Goal: Information Seeking & Learning: Learn about a topic

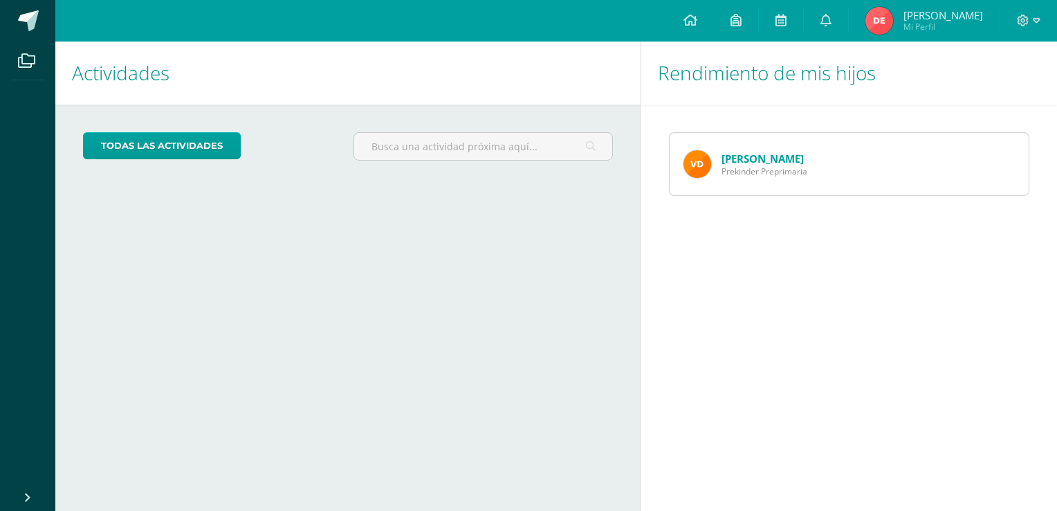
click at [503, 185] on div "todas las Actividades No tienes actividades Échale un vistazo a los demás perío…" at bounding box center [347, 151] width 585 height 95
click at [831, 22] on icon at bounding box center [825, 20] width 11 height 12
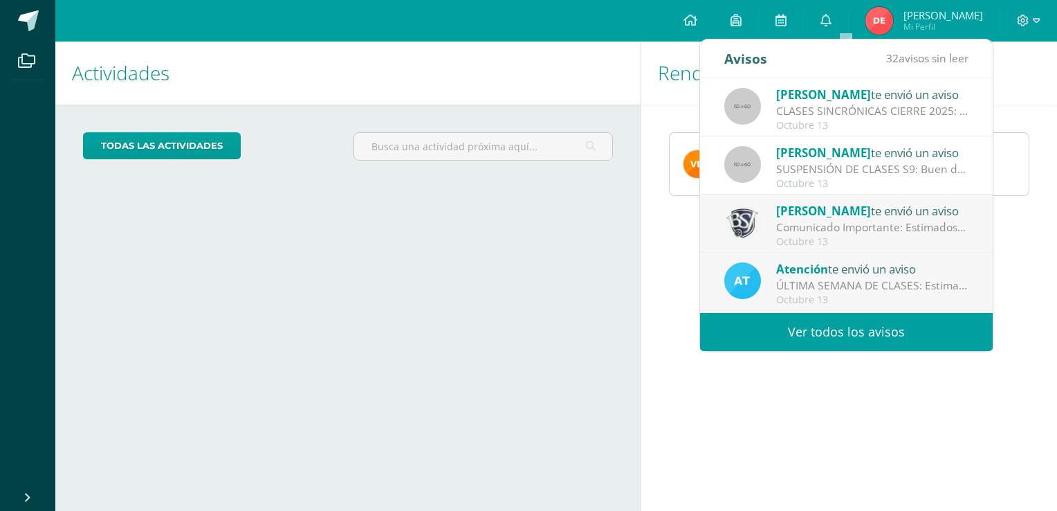
click at [844, 120] on div "Octubre 13" at bounding box center [872, 126] width 192 height 12
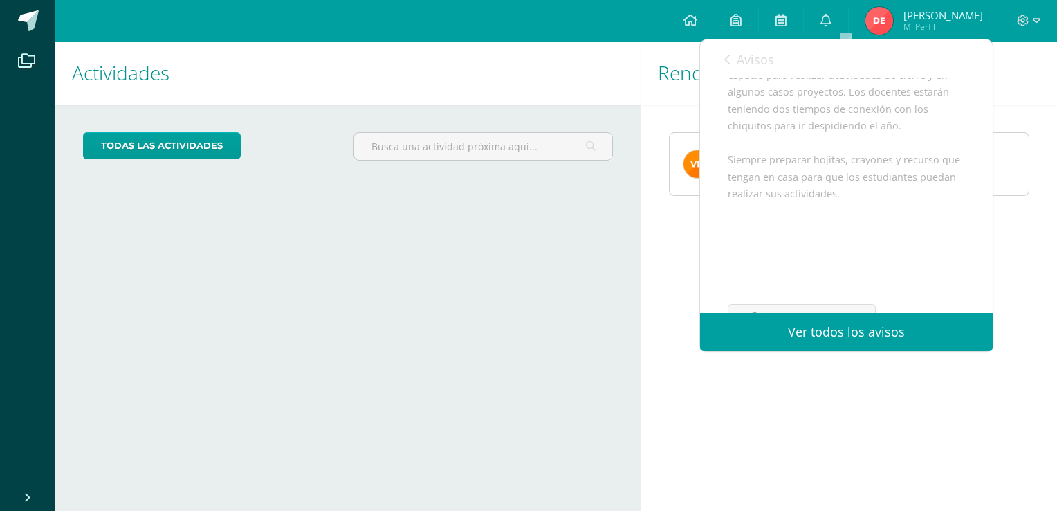
scroll to position [221, 0]
click at [848, 12] on link at bounding box center [826, 21] width 44 height 42
click at [831, 22] on icon at bounding box center [825, 20] width 11 height 12
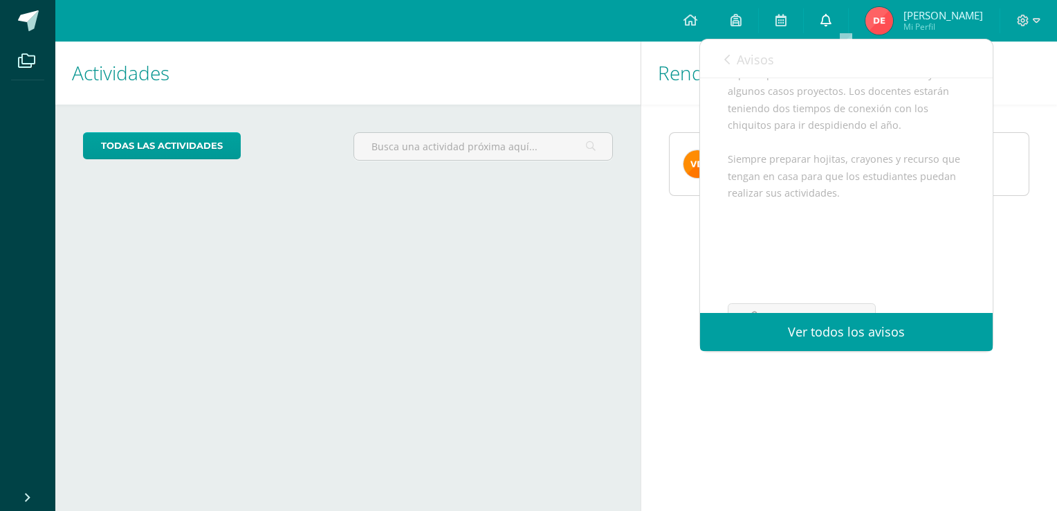
click at [831, 22] on icon at bounding box center [825, 20] width 11 height 12
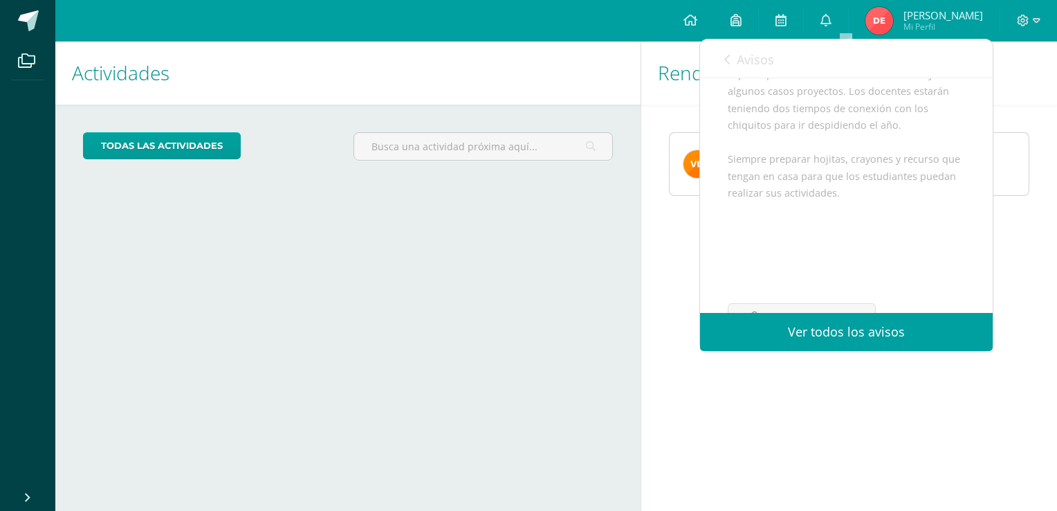
click at [883, 333] on link "Ver todos los avisos" at bounding box center [846, 332] width 293 height 38
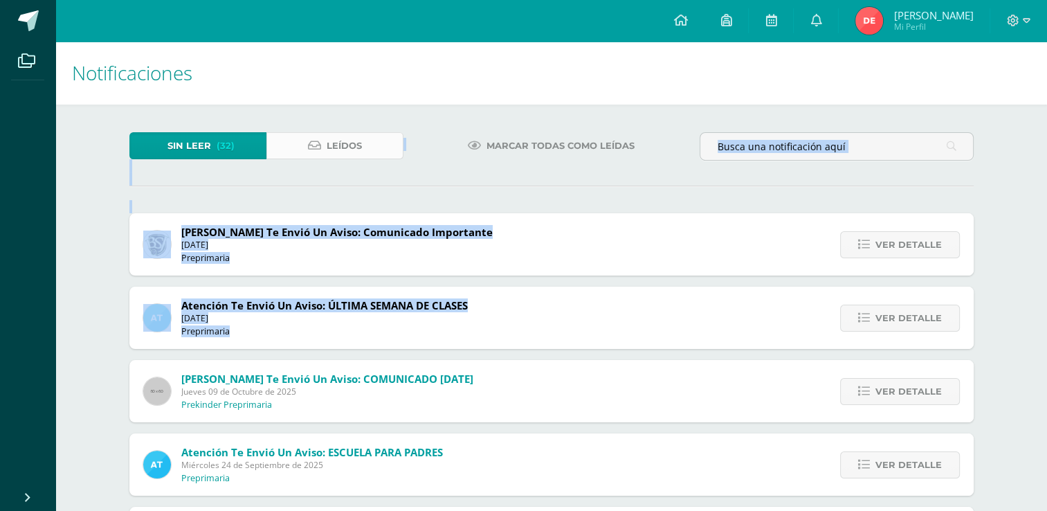
drag, startPoint x: 0, startPoint y: 0, endPoint x: 353, endPoint y: 148, distance: 382.6
click at [350, 148] on span "Leídos" at bounding box center [344, 146] width 35 height 26
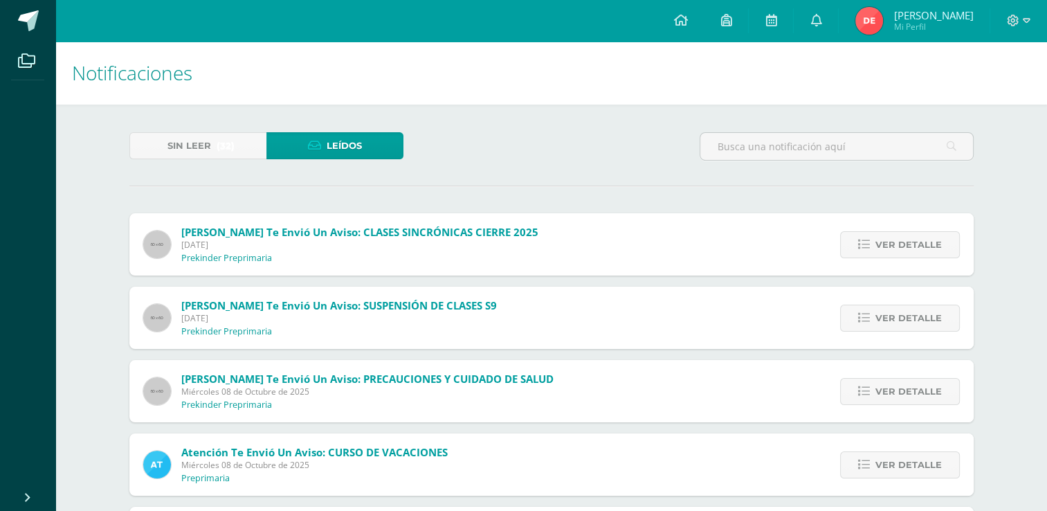
click at [362, 140] on link "Leídos" at bounding box center [334, 145] width 137 height 27
click at [328, 248] on span "Lunes 13 de Octubre de 2025" at bounding box center [359, 245] width 357 height 12
click at [328, 248] on span "[DATE]" at bounding box center [359, 245] width 357 height 12
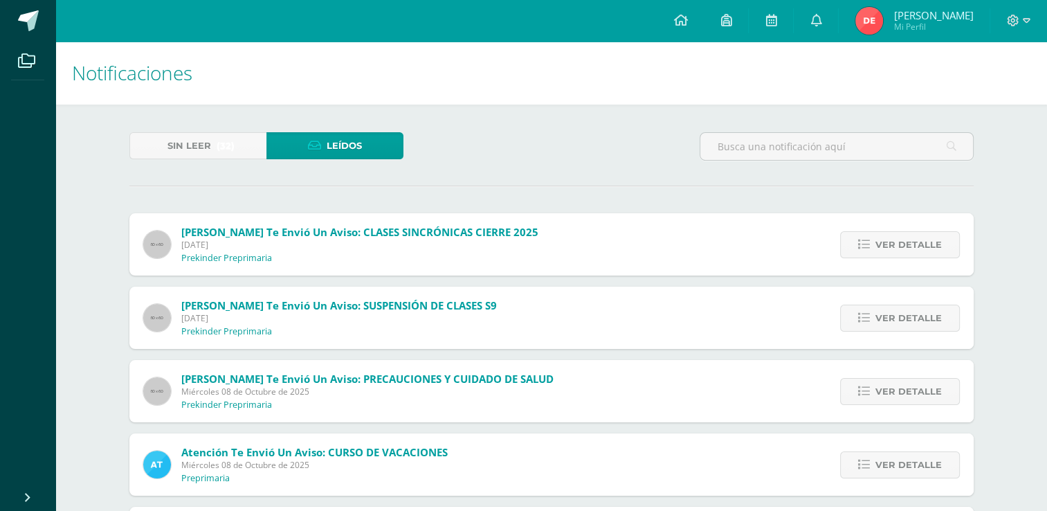
click at [328, 248] on span "[DATE]" at bounding box center [359, 245] width 357 height 12
drag, startPoint x: 328, startPoint y: 248, endPoint x: 291, endPoint y: 229, distance: 41.8
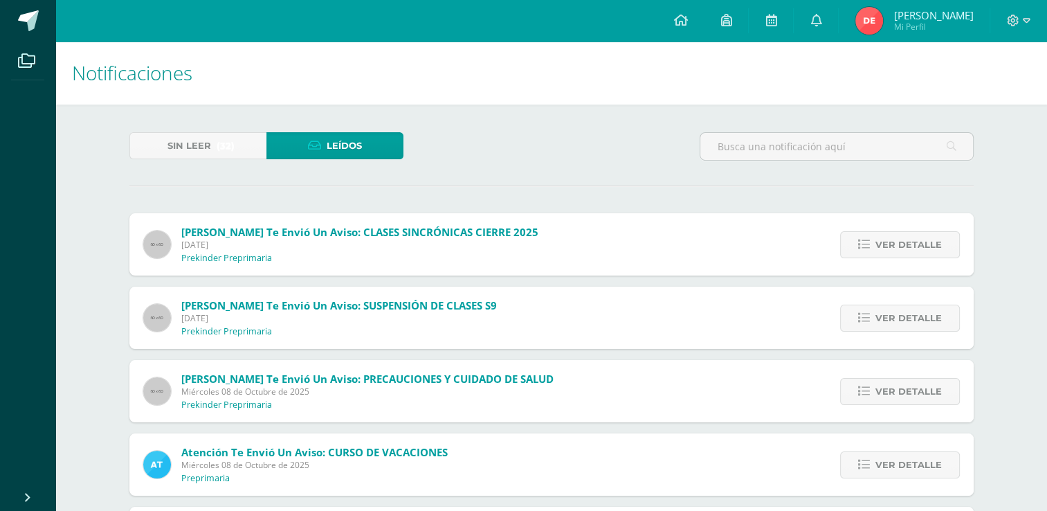
click at [291, 229] on span "Bianka Morales te envió un aviso: CLASES SINCRÓNICAS CIERRE 2025" at bounding box center [359, 232] width 357 height 14
click at [292, 237] on span "Bianka Morales te envió un aviso: CLASES SINCRÓNICAS CIERRE 2025" at bounding box center [359, 232] width 357 height 14
click at [208, 232] on span "Bianka Morales te envió un aviso: CLASES SINCRÓNICAS CIERRE 2025" at bounding box center [359, 232] width 357 height 14
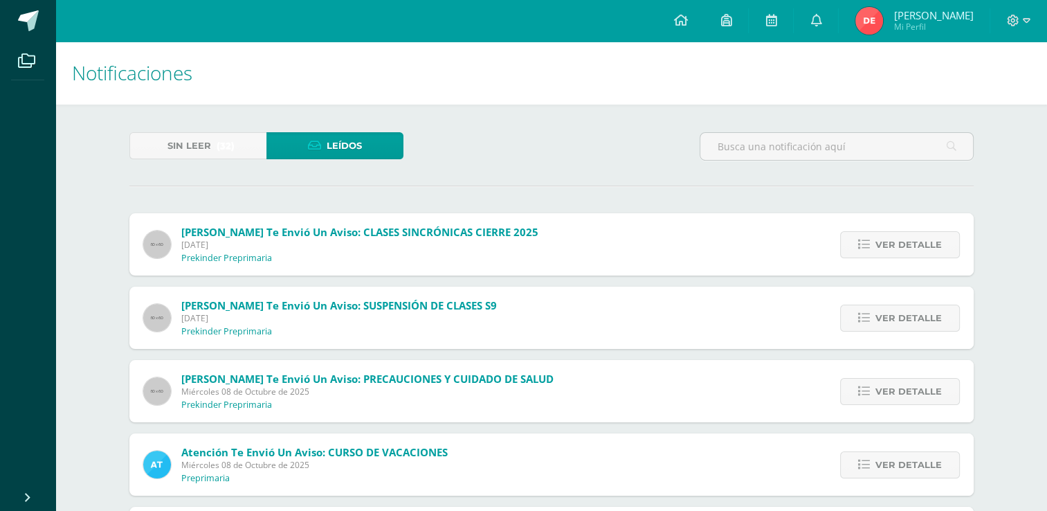
click at [360, 259] on span "Bianka Morales te envió un aviso: CLASES SINCRÓNICAS CIERRE 2025 Lunes 13 de Oc…" at bounding box center [359, 244] width 357 height 39
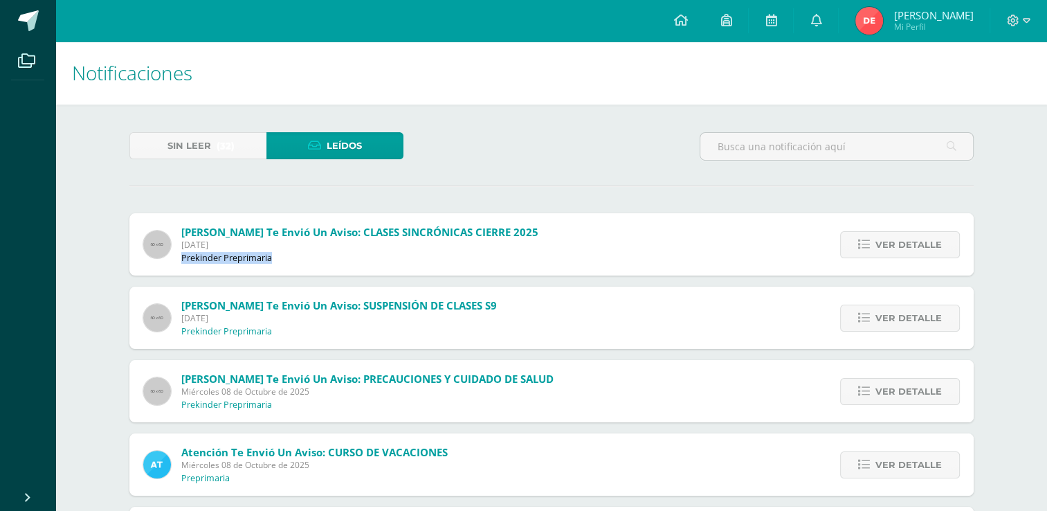
click at [360, 259] on span "Bianka Morales te envió un aviso: CLASES SINCRÓNICAS CIERRE 2025 Lunes 13 de Oc…" at bounding box center [359, 244] width 357 height 39
click at [276, 262] on span "Bianka Morales te envió un aviso: CLASES SINCRÓNICAS CIERRE 2025 Lunes 13 de Oc…" at bounding box center [359, 244] width 357 height 39
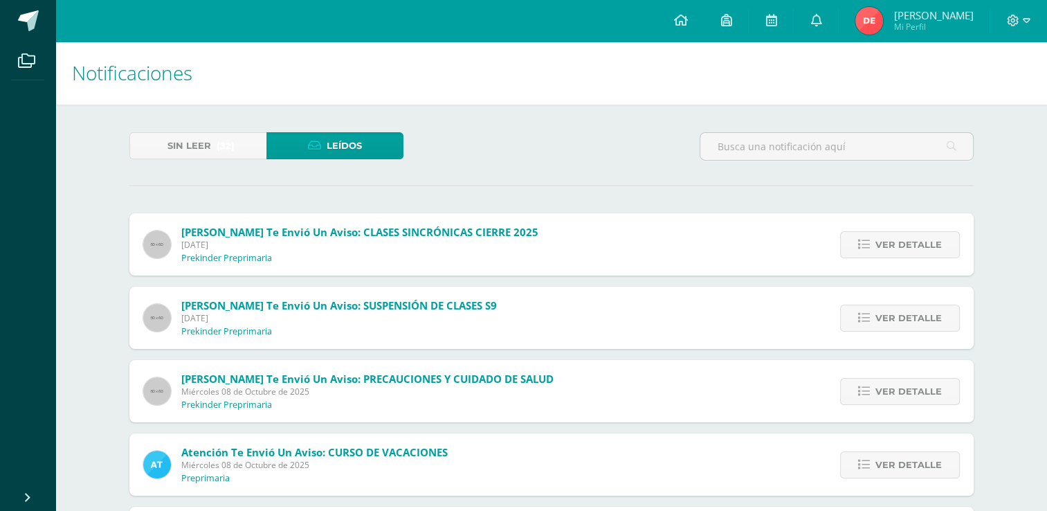
click at [276, 262] on span "Bianka Morales te envió un aviso: CLASES SINCRÓNICAS CIERRE 2025 Lunes 13 de Oc…" at bounding box center [359, 244] width 357 height 39
click at [885, 241] on span "Ver detalle" at bounding box center [908, 245] width 66 height 26
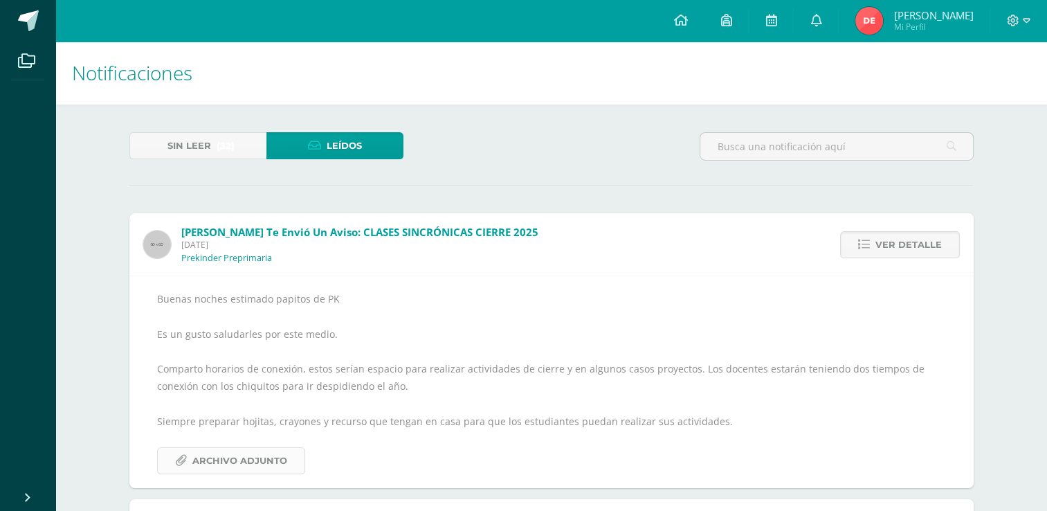
click at [237, 461] on span "Archivo Adjunto" at bounding box center [239, 461] width 95 height 26
